Goal: Contribute content: Add original content to the website for others to see

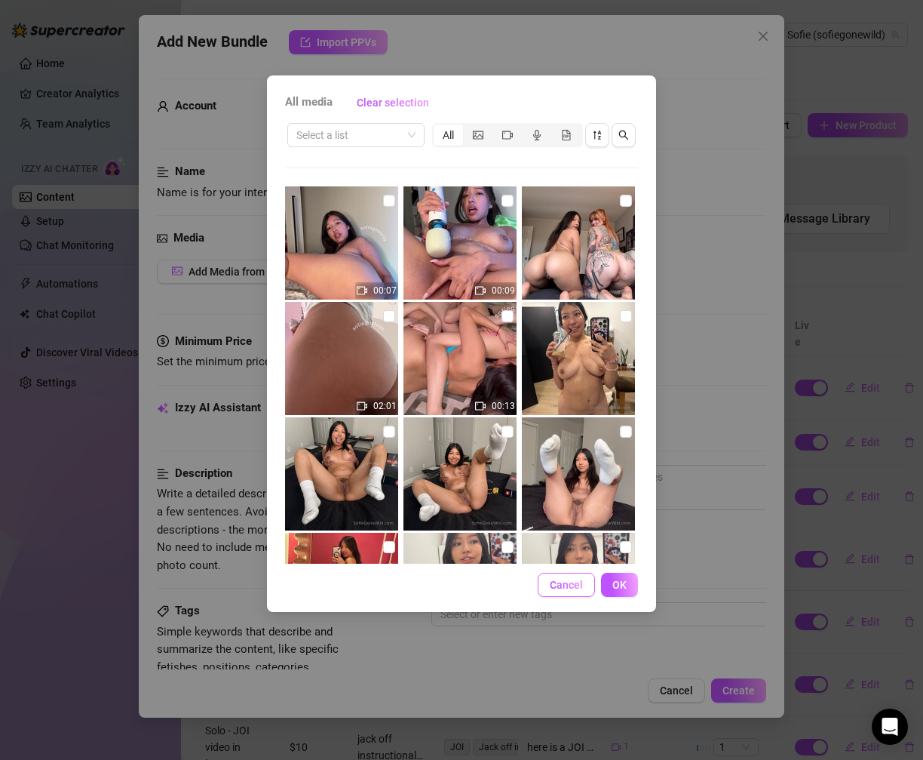
click at [568, 585] on span "Cancel" at bounding box center [566, 585] width 33 height 12
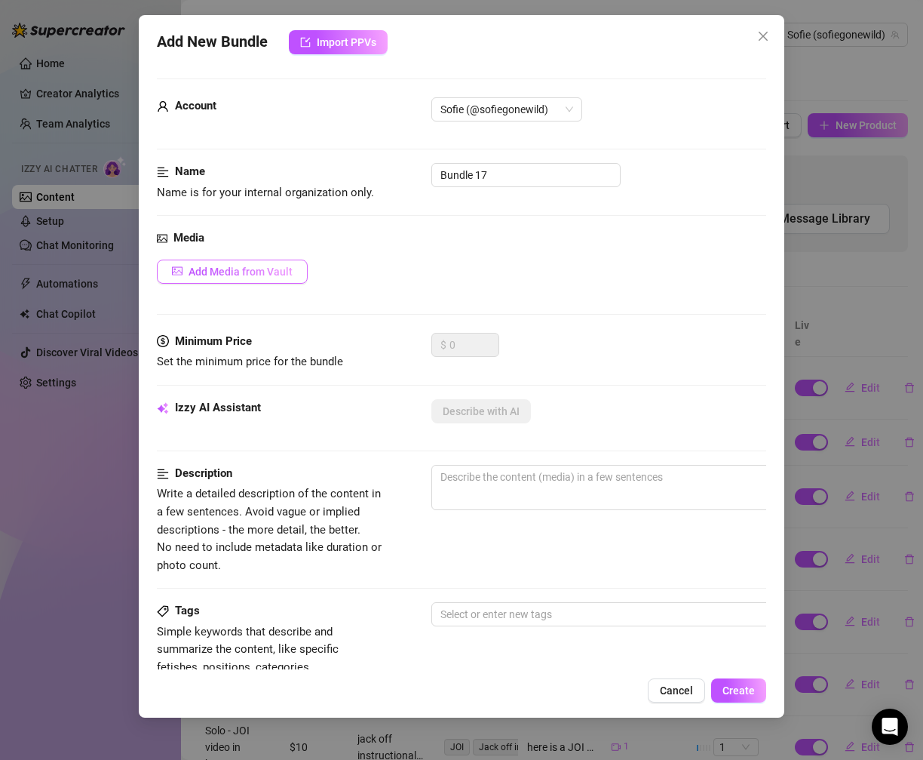
click at [248, 270] on span "Add Media from Vault" at bounding box center [241, 272] width 104 height 12
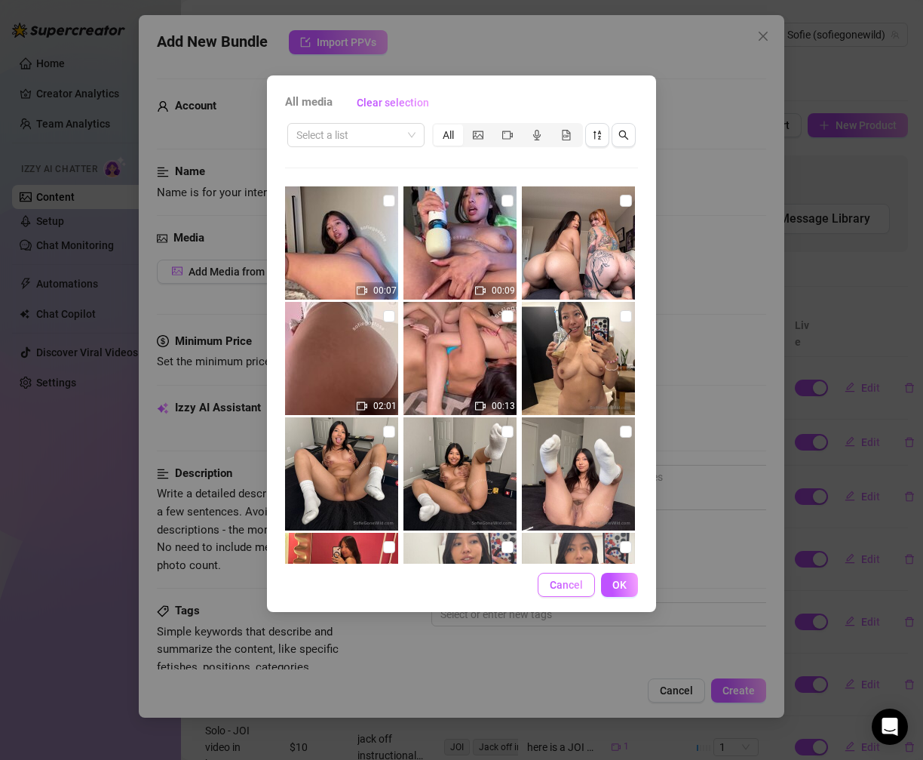
click at [561, 591] on button "Cancel" at bounding box center [566, 585] width 57 height 24
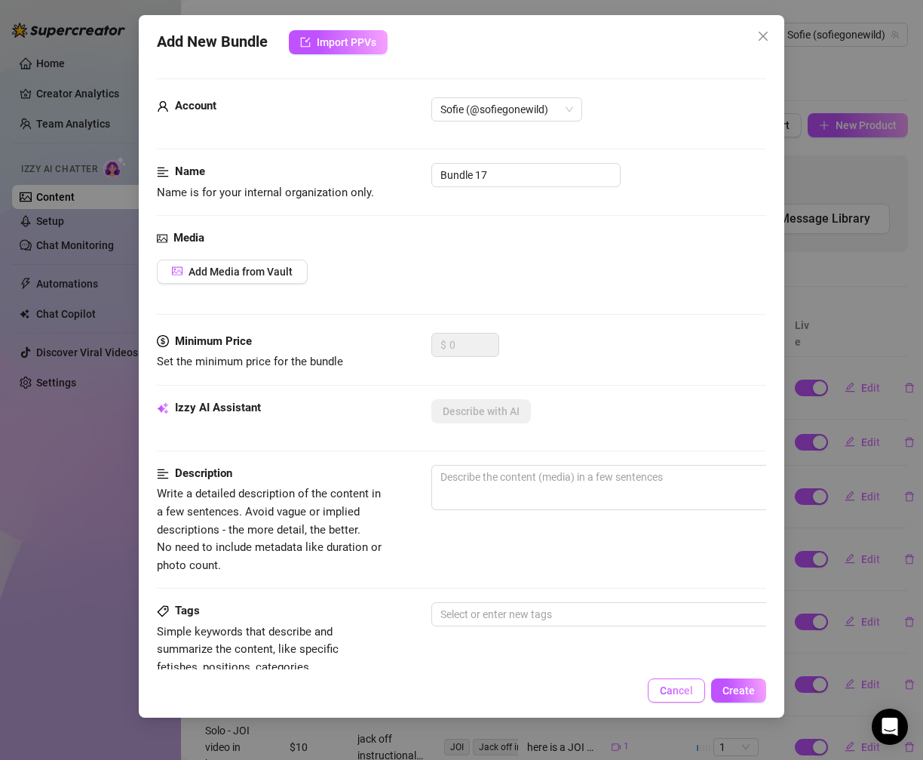
click at [666, 696] on span "Cancel" at bounding box center [676, 690] width 33 height 12
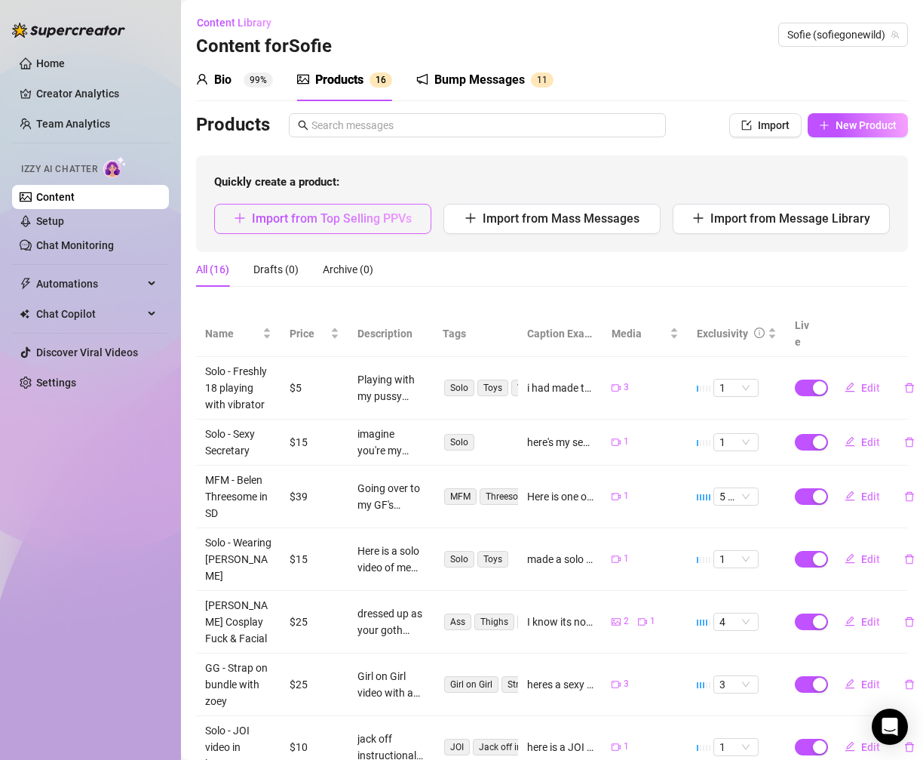
click at [373, 229] on button "Import from Top Selling PPVs" at bounding box center [322, 219] width 217 height 30
type textarea "Type your message here..."
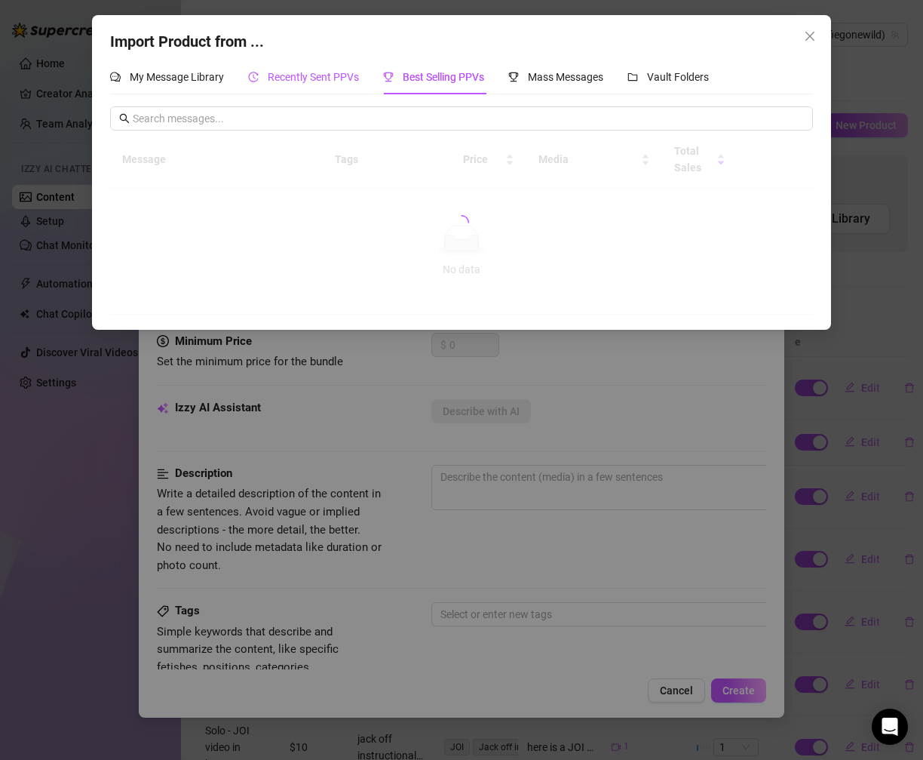
click at [295, 75] on span "Recently Sent PPVs" at bounding box center [313, 77] width 91 height 12
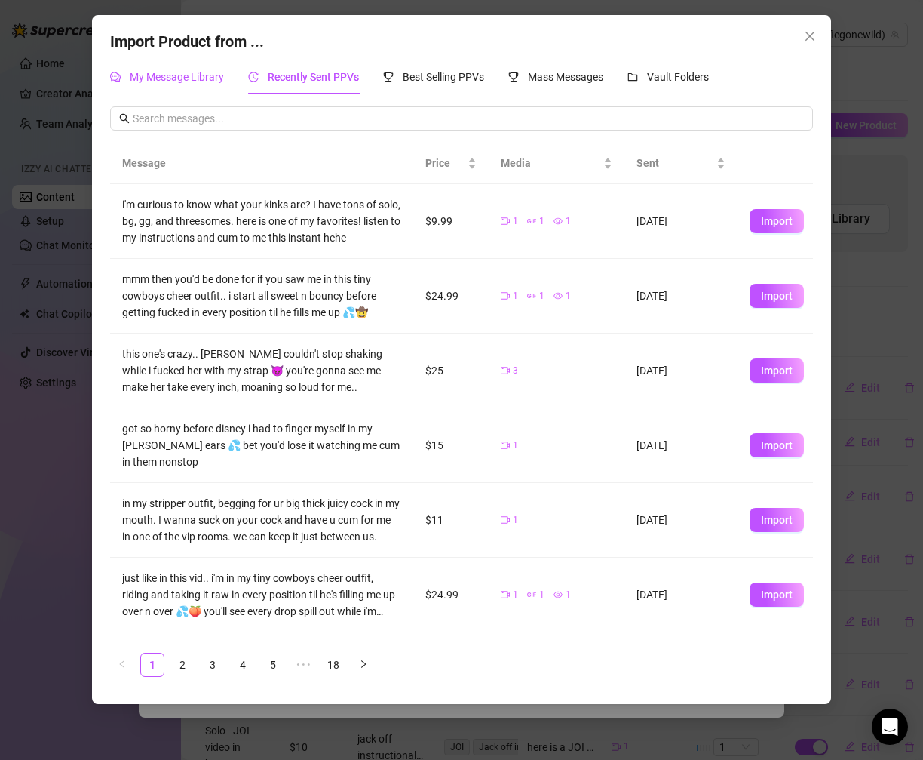
click at [202, 81] on span "My Message Library" at bounding box center [177, 77] width 94 height 12
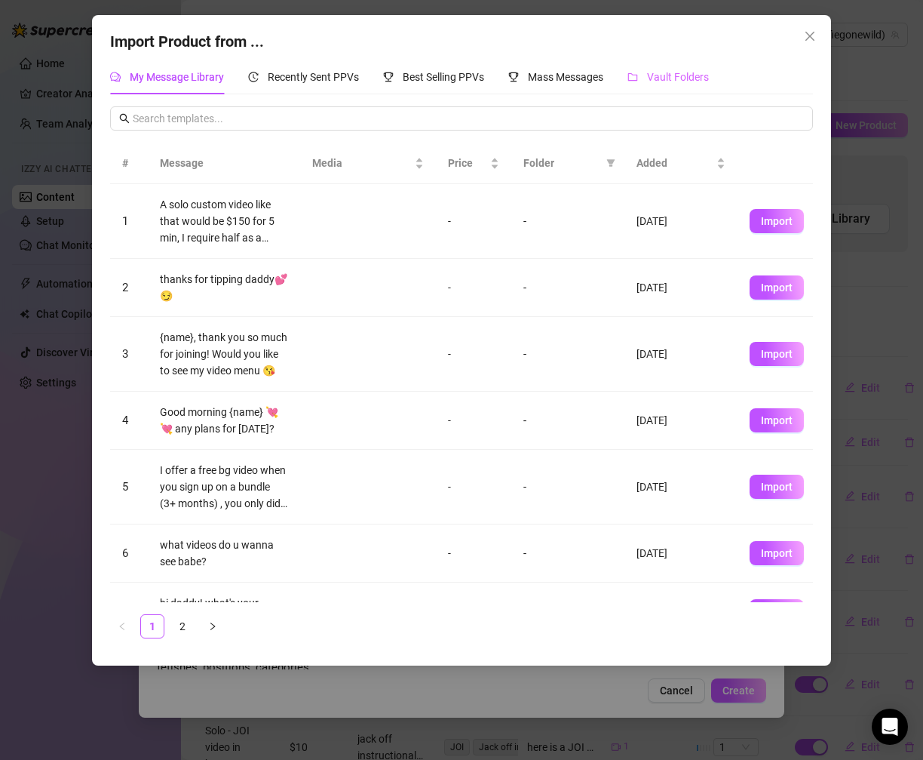
click at [677, 91] on div "Vault Folders" at bounding box center [668, 77] width 81 height 35
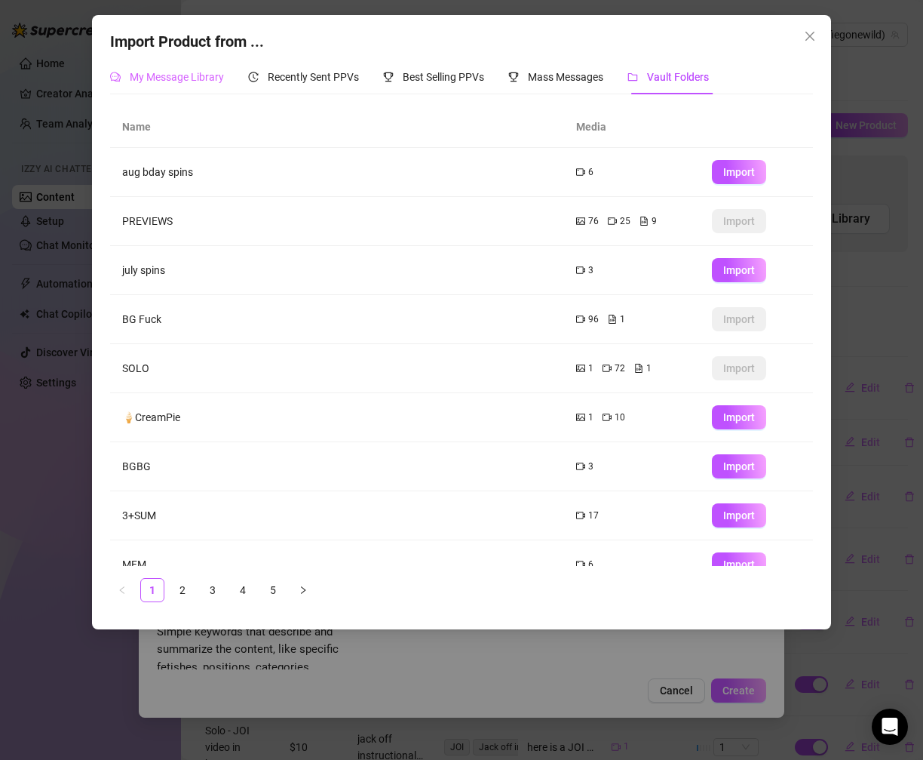
click at [158, 68] on div "My Message Library" at bounding box center [167, 77] width 114 height 35
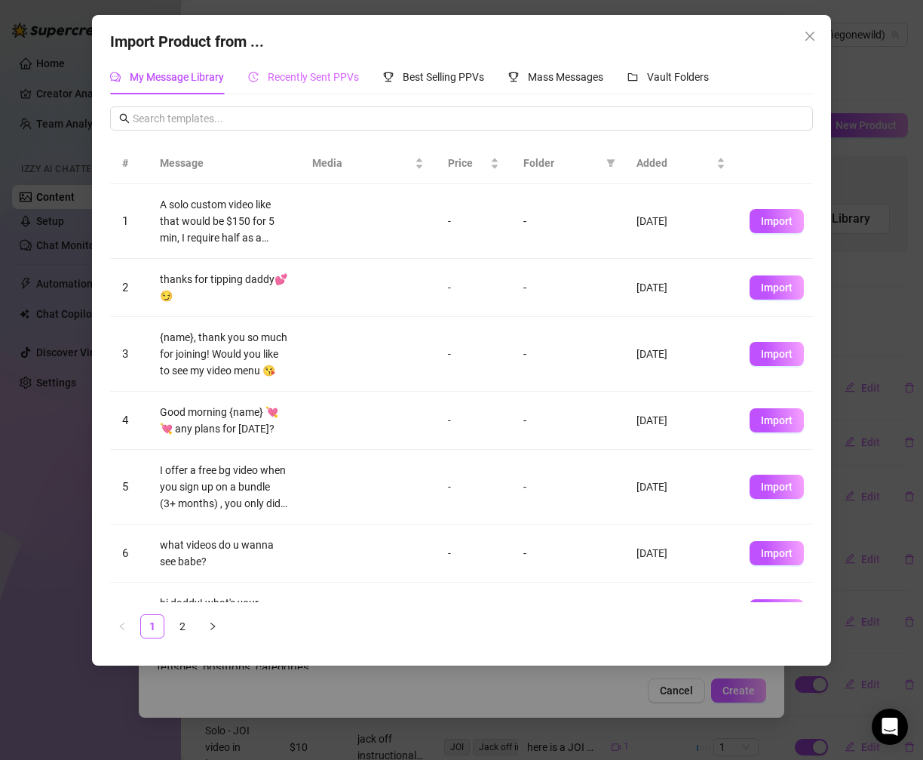
click at [339, 85] on div "Recently Sent PPVs" at bounding box center [303, 77] width 111 height 35
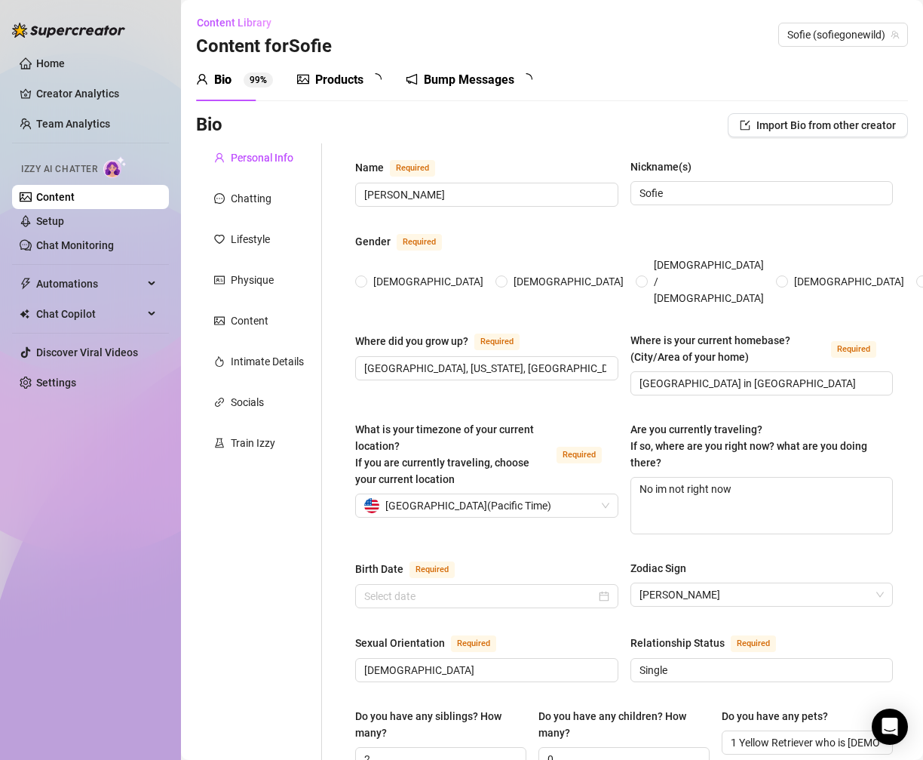
radio input "true"
type input "[DATE]"
click at [64, 215] on link "Setup" at bounding box center [50, 221] width 28 height 12
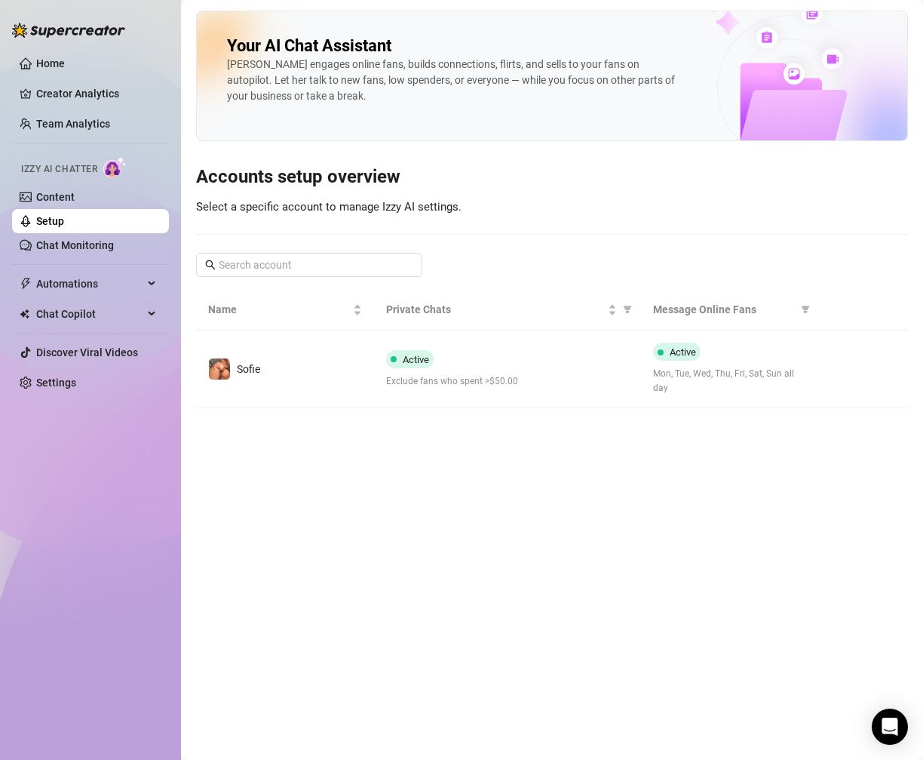
click at [64, 227] on link "Setup" at bounding box center [50, 221] width 28 height 12
click at [109, 241] on link "Chat Monitoring" at bounding box center [75, 245] width 78 height 12
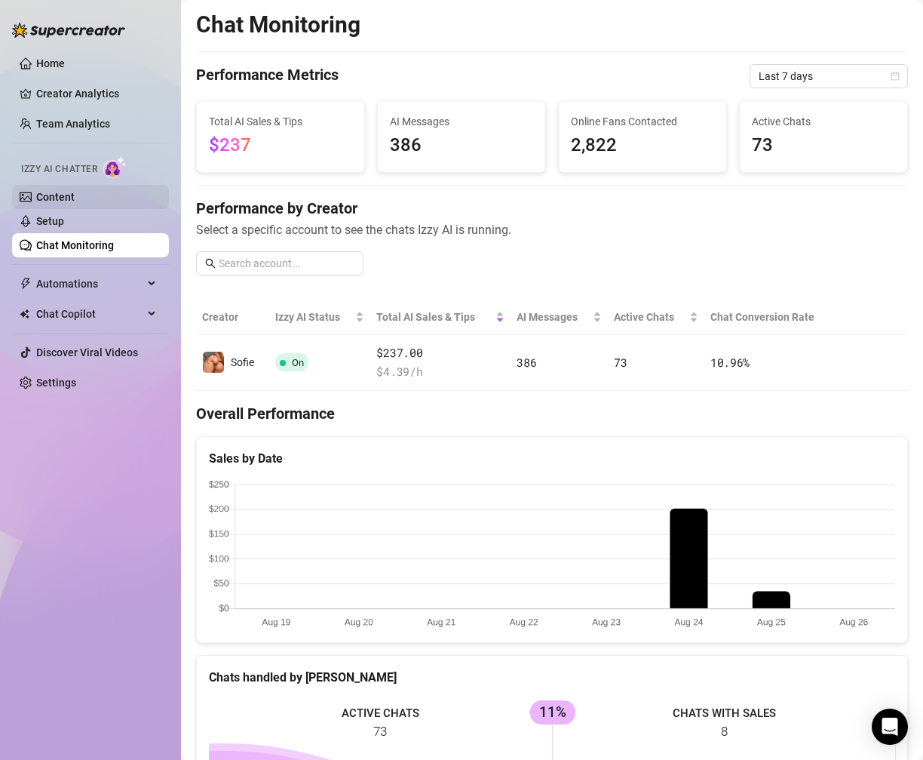
click at [75, 193] on link "Content" at bounding box center [55, 197] width 38 height 12
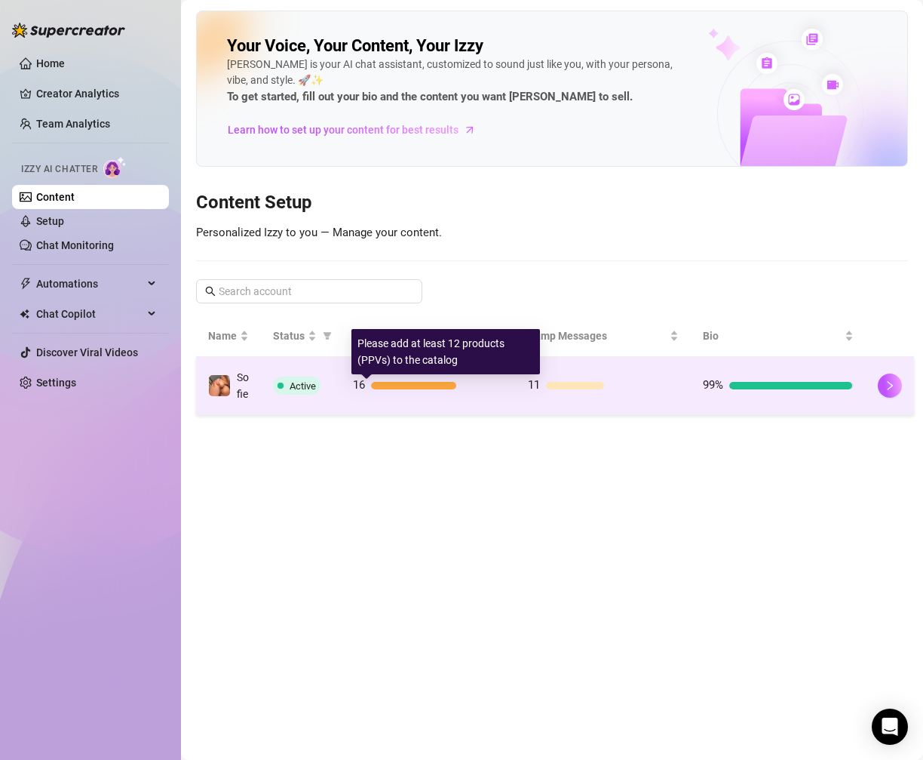
click at [498, 389] on div at bounding box center [437, 386] width 133 height 8
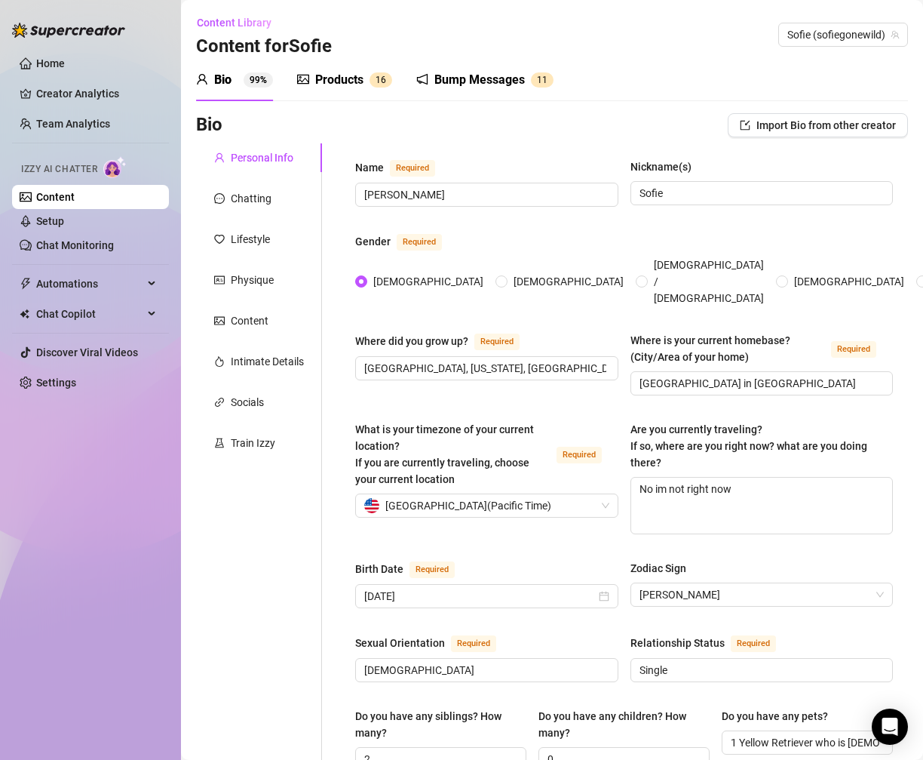
click at [367, 94] on div "Products 1 6" at bounding box center [344, 80] width 95 height 42
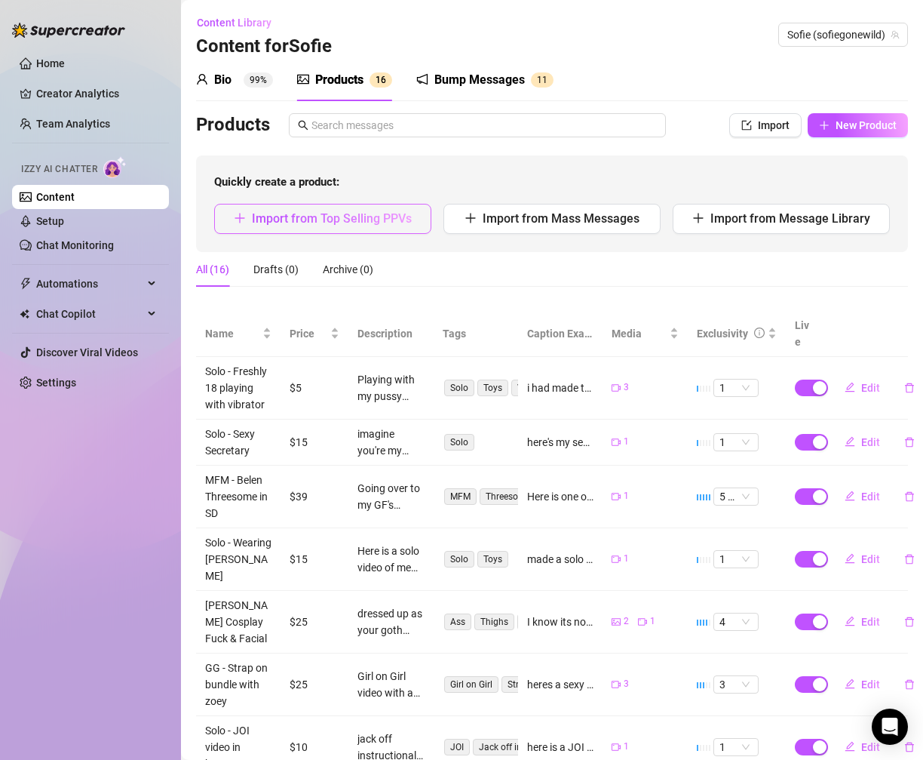
click at [358, 219] on span "Import from Top Selling PPVs" at bounding box center [332, 218] width 160 height 14
type textarea "Type your message here..."
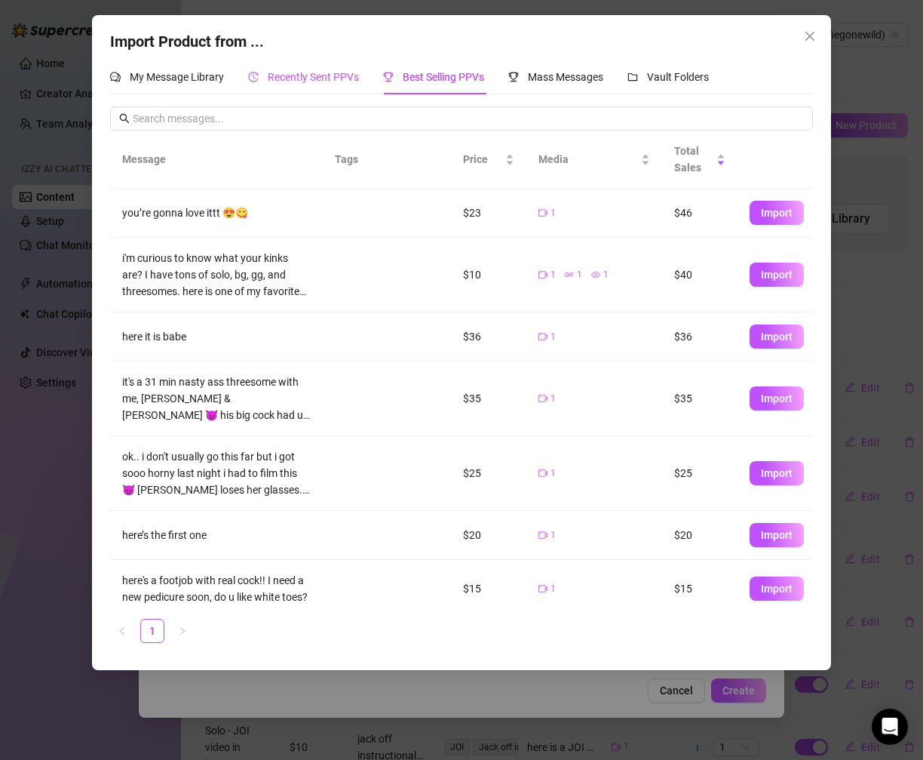
click at [322, 78] on span "Recently Sent PPVs" at bounding box center [313, 77] width 91 height 12
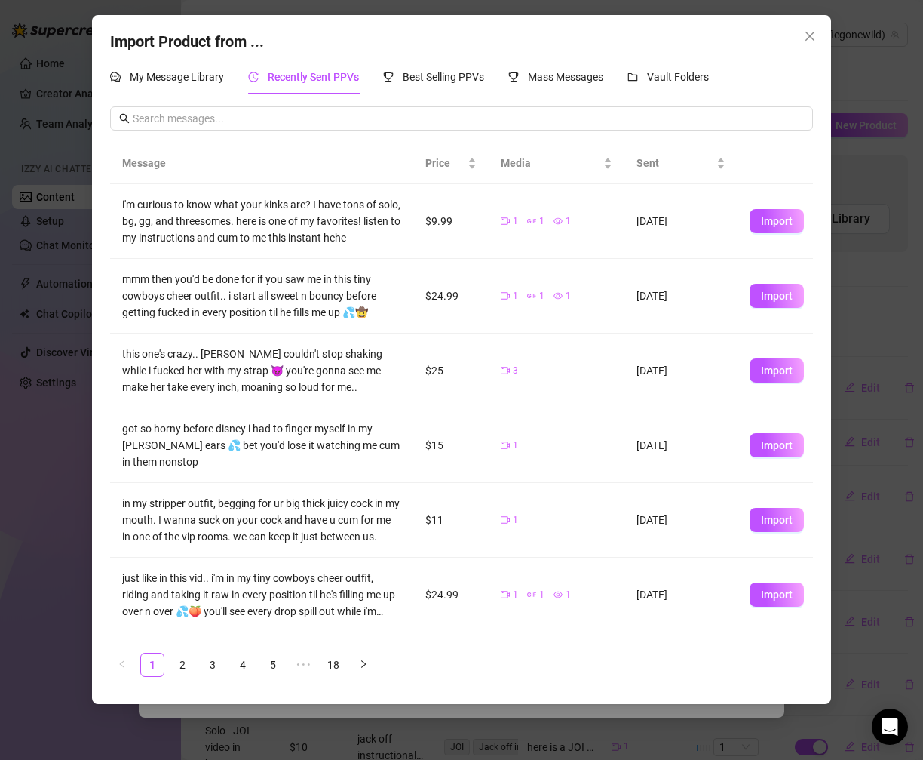
click at [322, 78] on span "Recently Sent PPVs" at bounding box center [313, 77] width 91 height 12
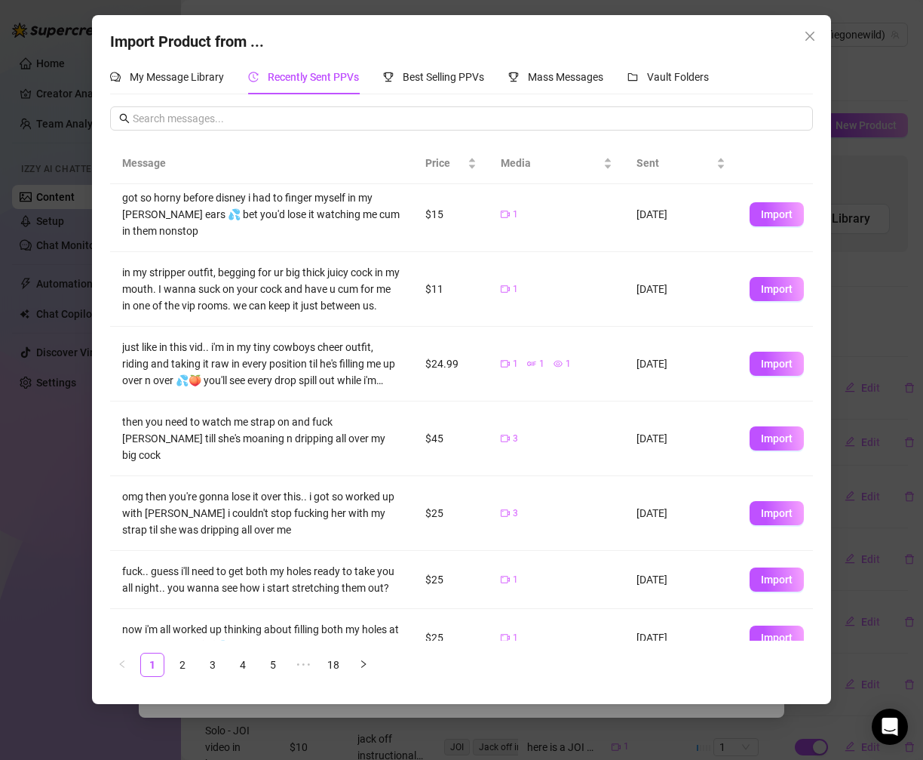
scroll to position [238, 0]
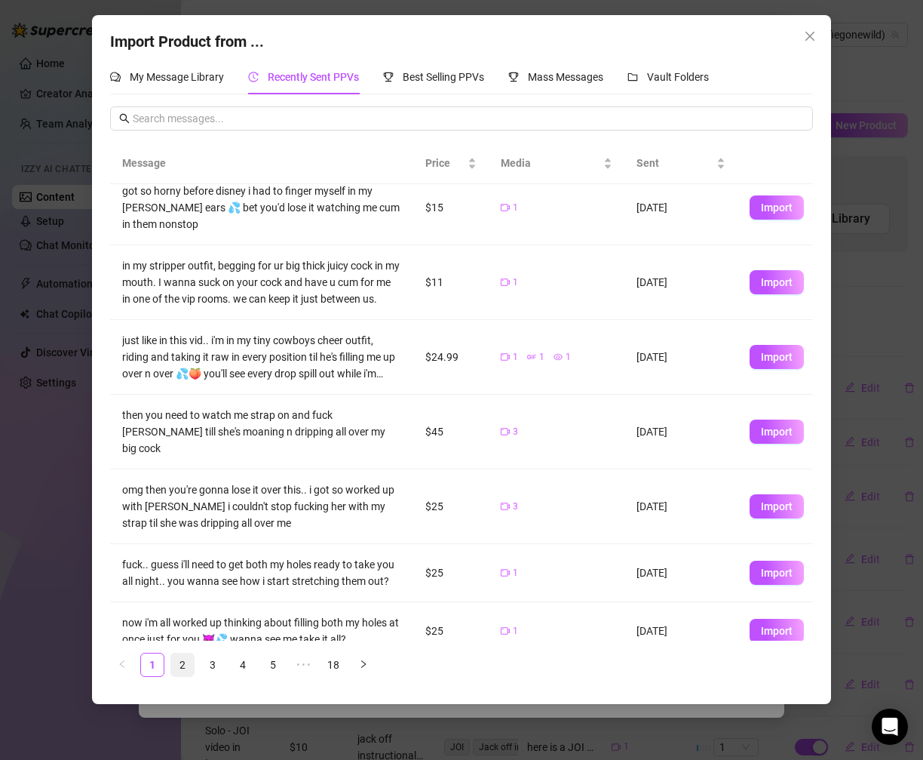
click at [184, 669] on link "2" at bounding box center [182, 664] width 23 height 23
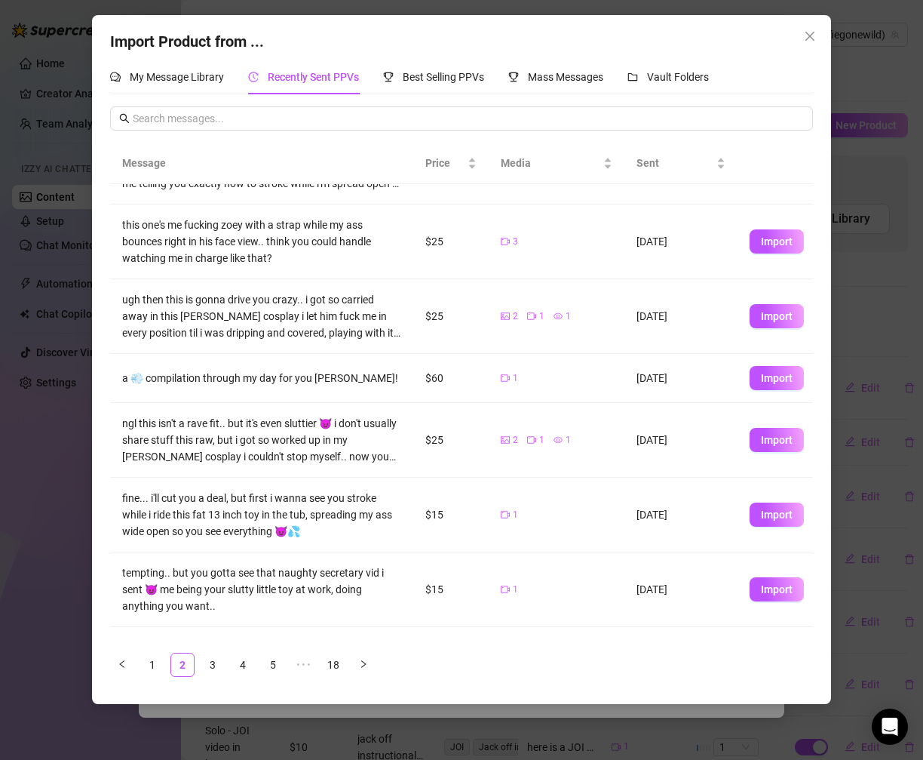
scroll to position [52, 0]
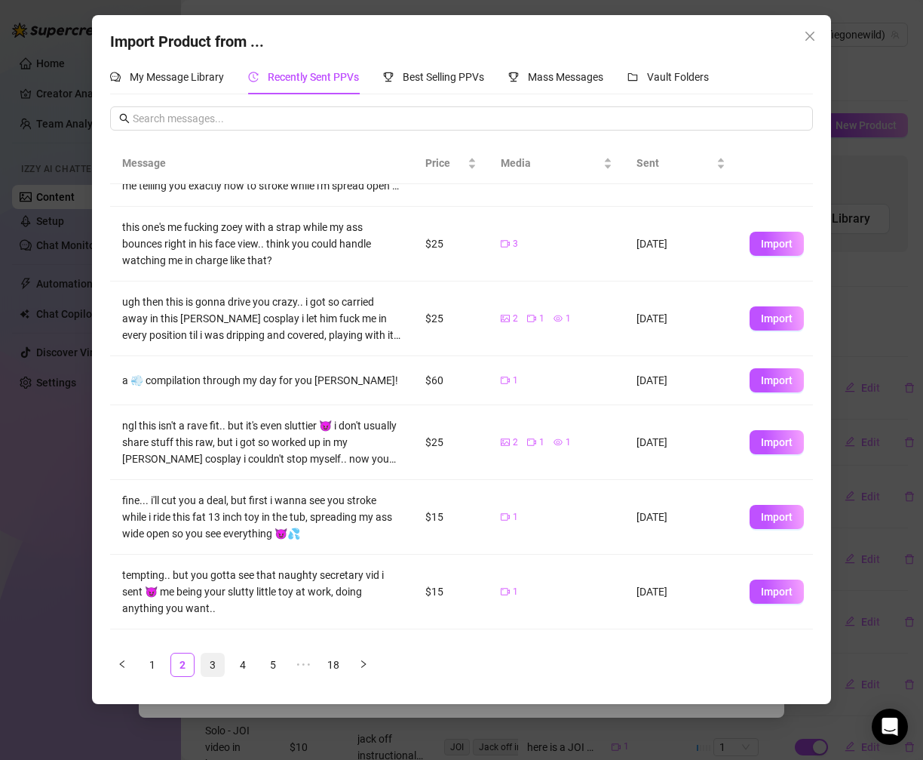
click at [210, 660] on link "3" at bounding box center [212, 664] width 23 height 23
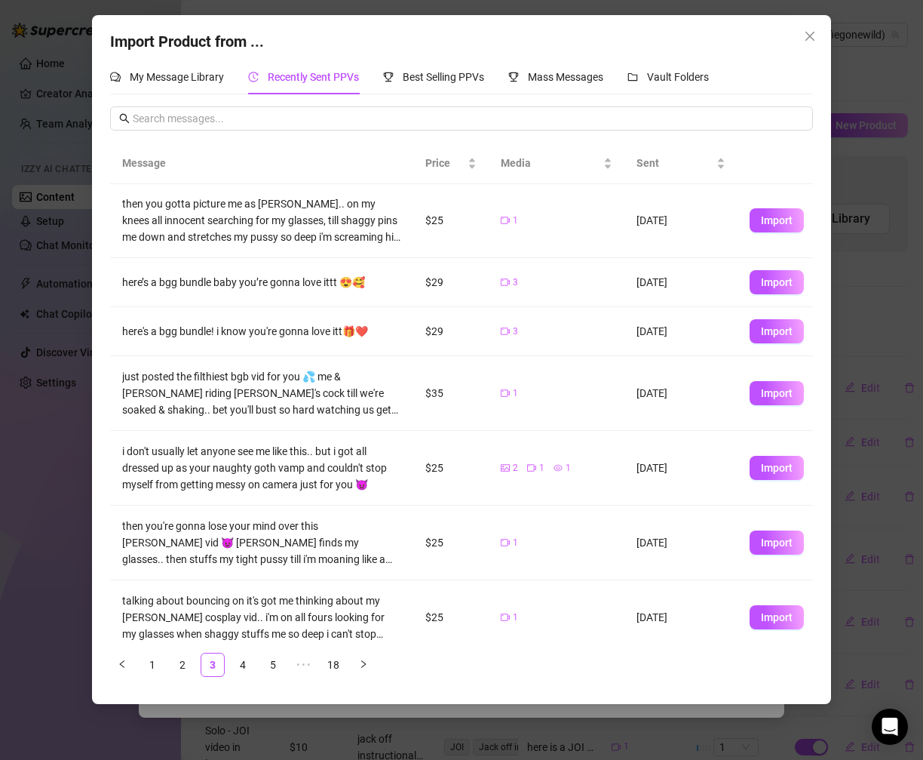
scroll to position [236, 0]
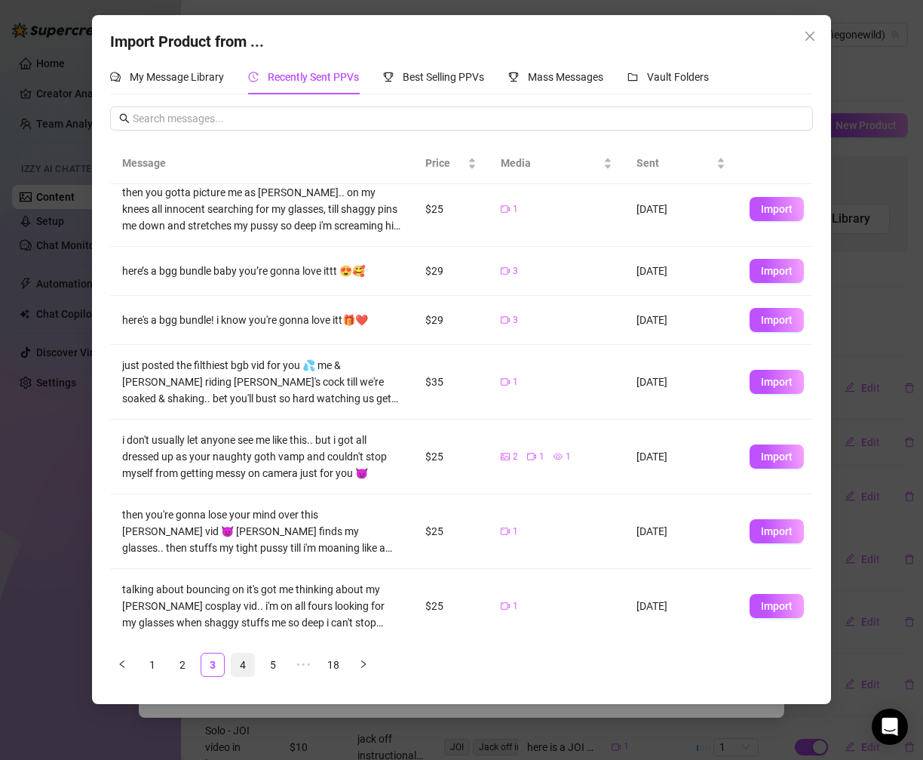
click at [240, 657] on link "4" at bounding box center [243, 664] width 23 height 23
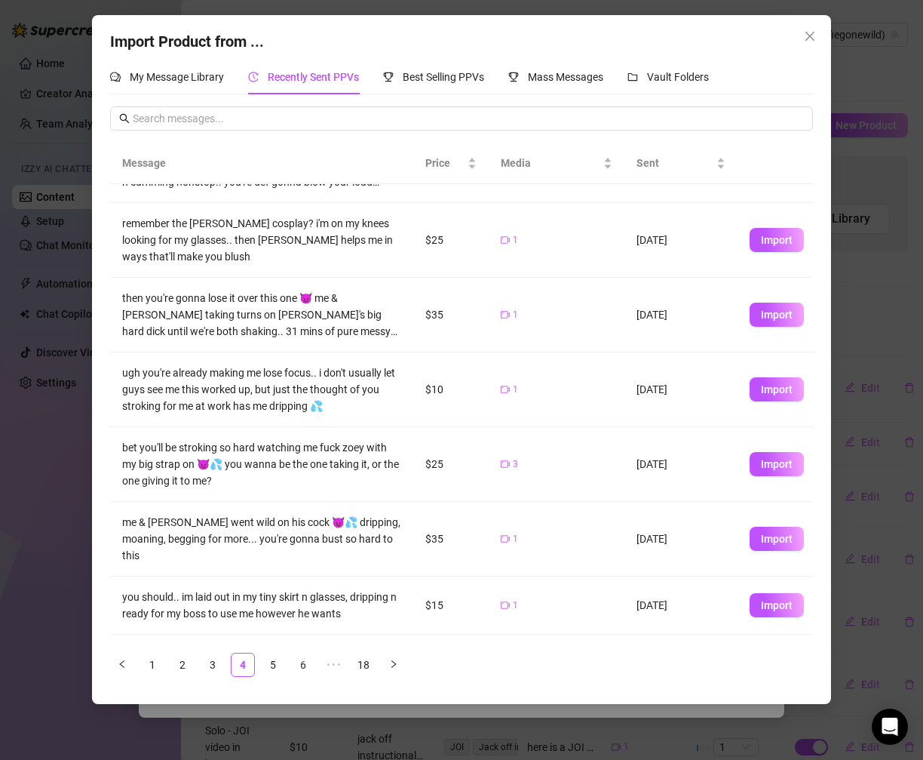
scroll to position [254, 0]
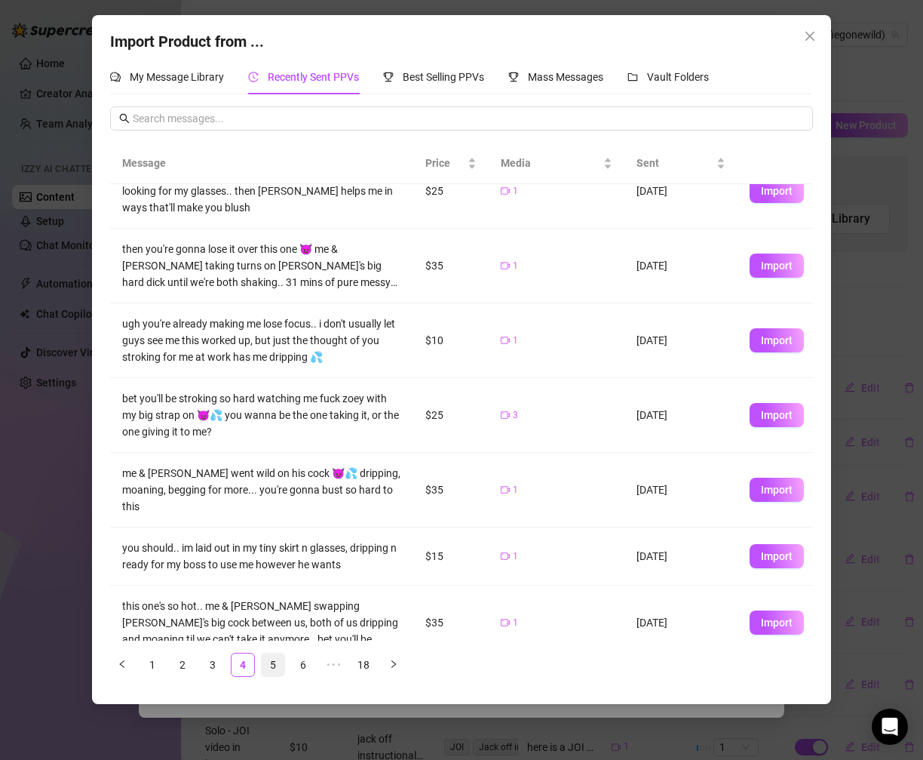
click at [273, 658] on link "5" at bounding box center [273, 664] width 23 height 23
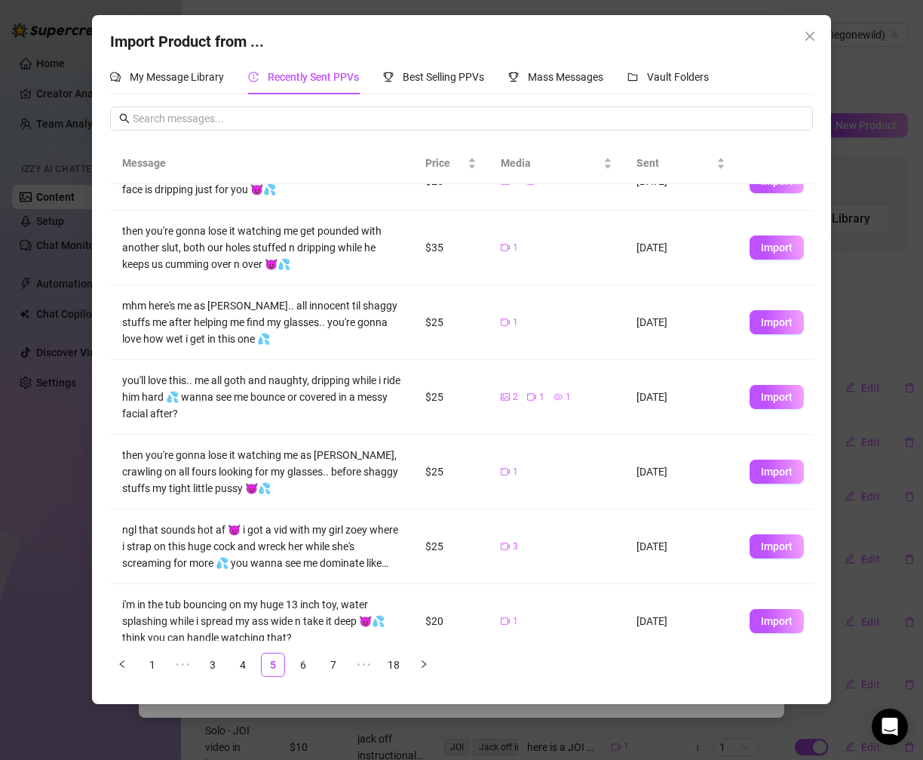
scroll to position [271, 0]
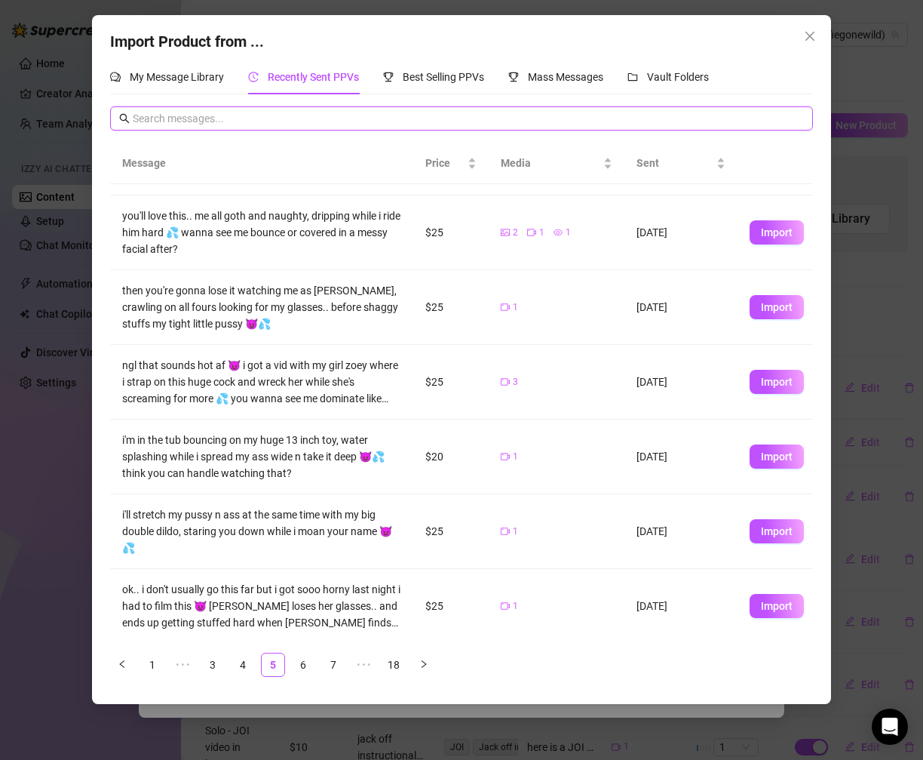
click at [370, 126] on input "text" at bounding box center [468, 118] width 671 height 17
type input "in my"
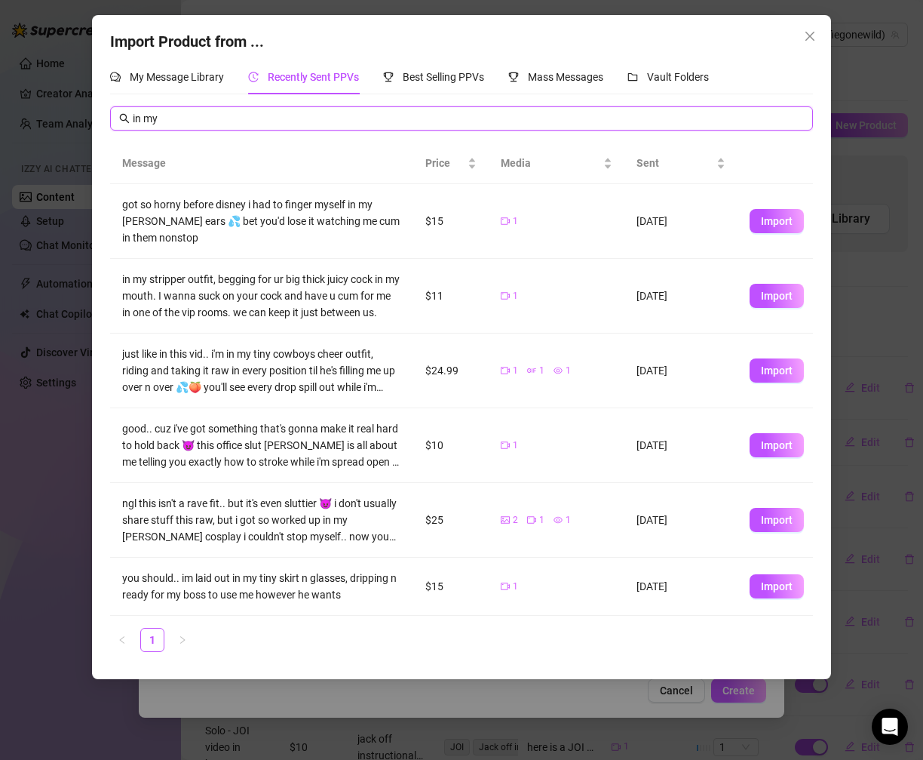
scroll to position [0, 0]
click at [757, 304] on button "Import" at bounding box center [777, 296] width 54 height 24
type textarea "in my stripper outfit, begging for ur big thick juicy cock in my mouth. I wanna…"
